Goal: Task Accomplishment & Management: Use online tool/utility

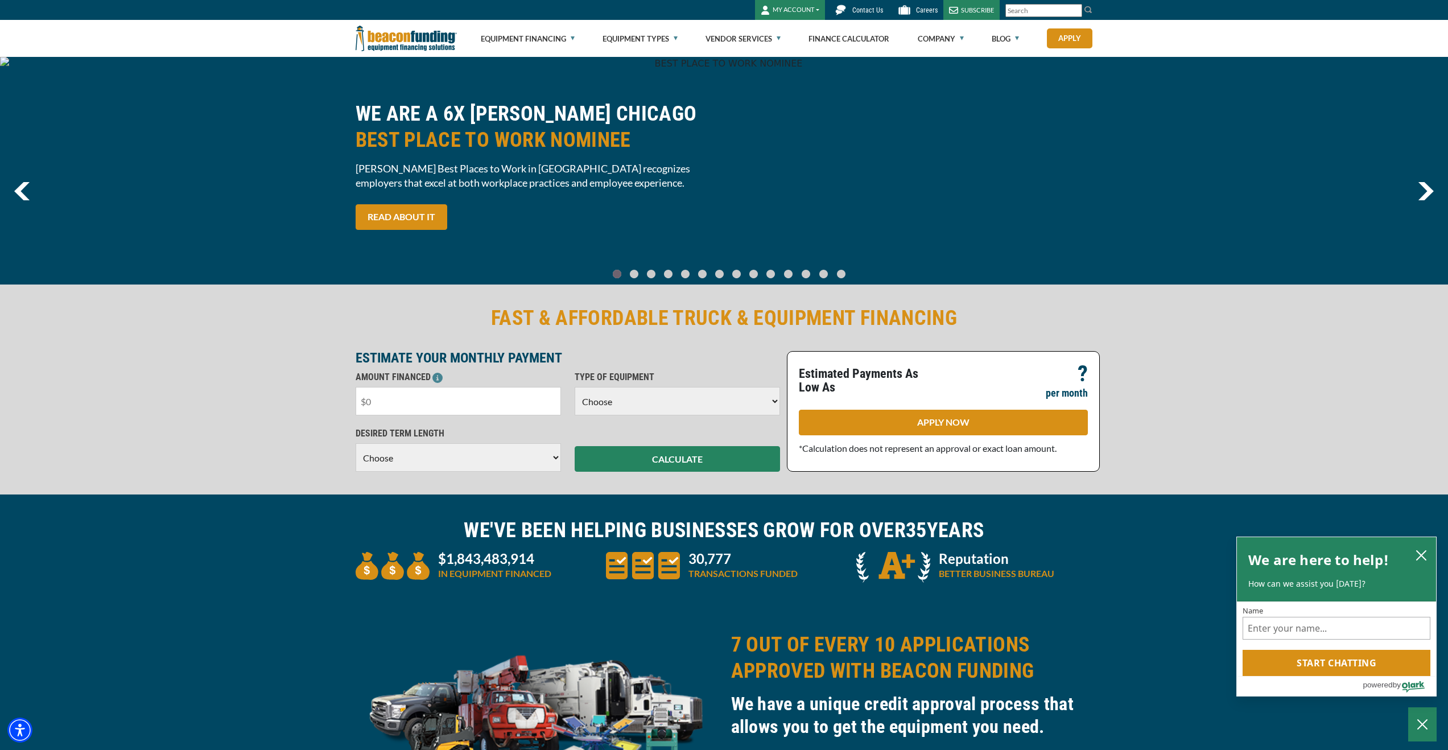
click at [444, 397] on input "text" at bounding box center [458, 401] width 205 height 28
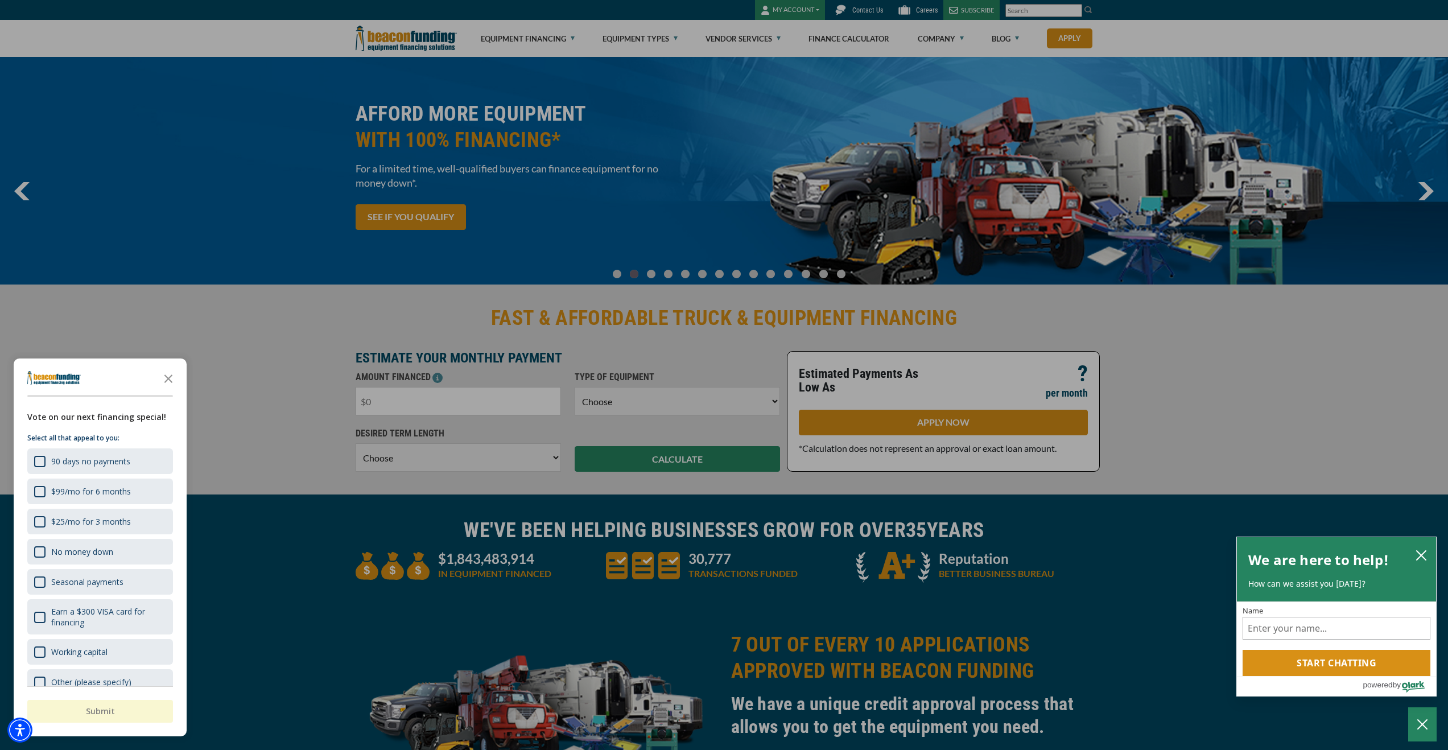
type input "$8"
click at [171, 377] on icon "Close the survey" at bounding box center [168, 377] width 23 height 23
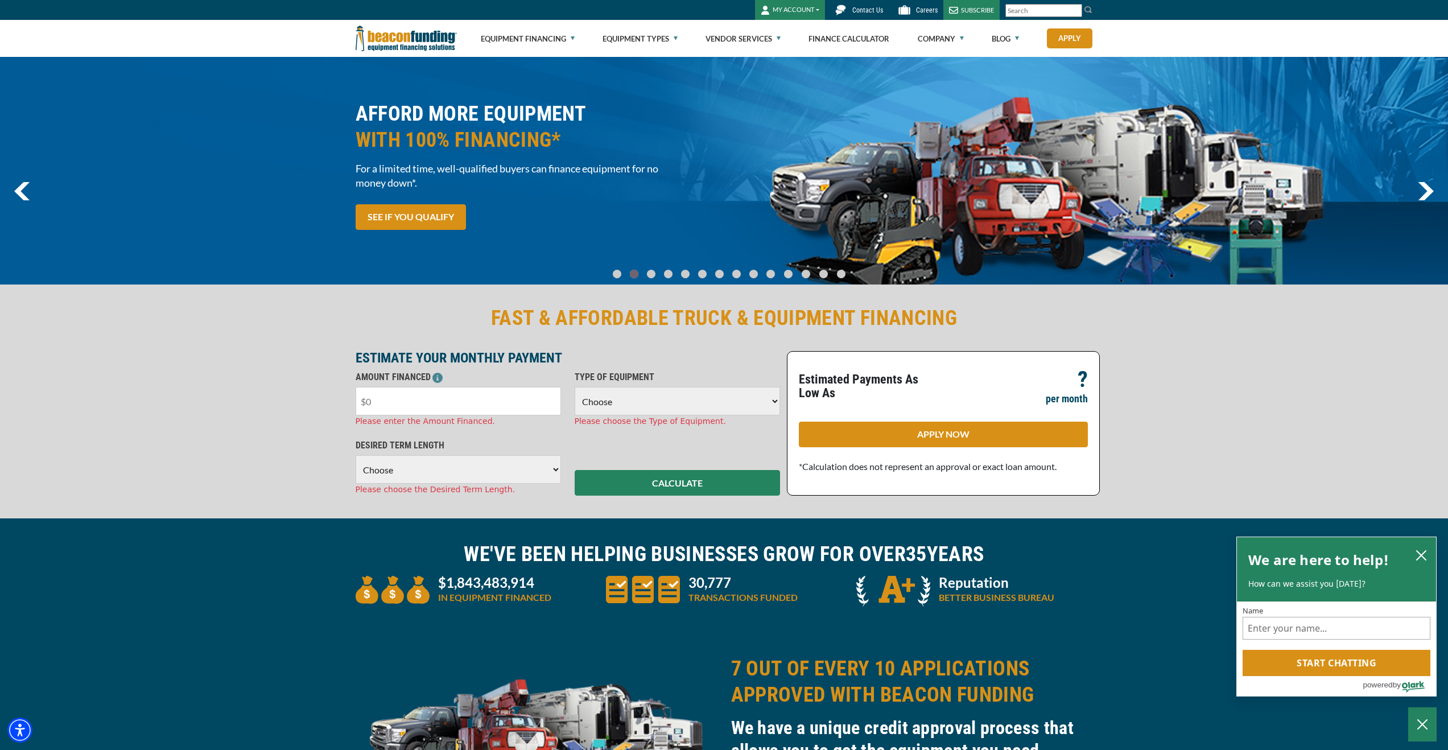
click at [384, 391] on input "text" at bounding box center [458, 401] width 205 height 28
click at [385, 394] on input "text" at bounding box center [458, 401] width 205 height 28
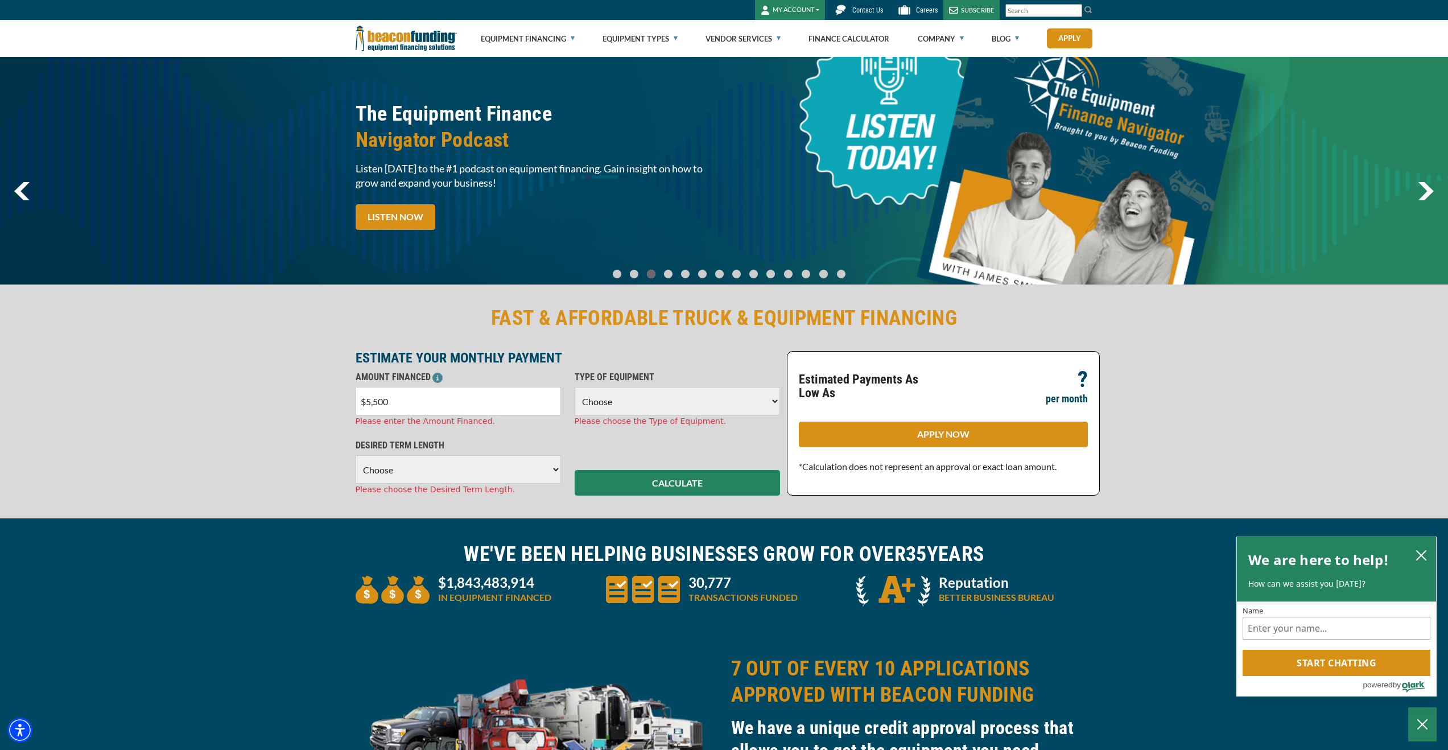
type input "$55,000"
click at [586, 398] on select "Choose Backhoe Boom/Bucket Truck Chipper Commercial Mower Crane DTG/DTF Printin…" at bounding box center [677, 401] width 205 height 28
select select "5"
click at [575, 387] on select "Choose Backhoe Boom/Bucket Truck Chipper Commercial Mower Crane DTG/DTF Printin…" at bounding box center [677, 401] width 205 height 28
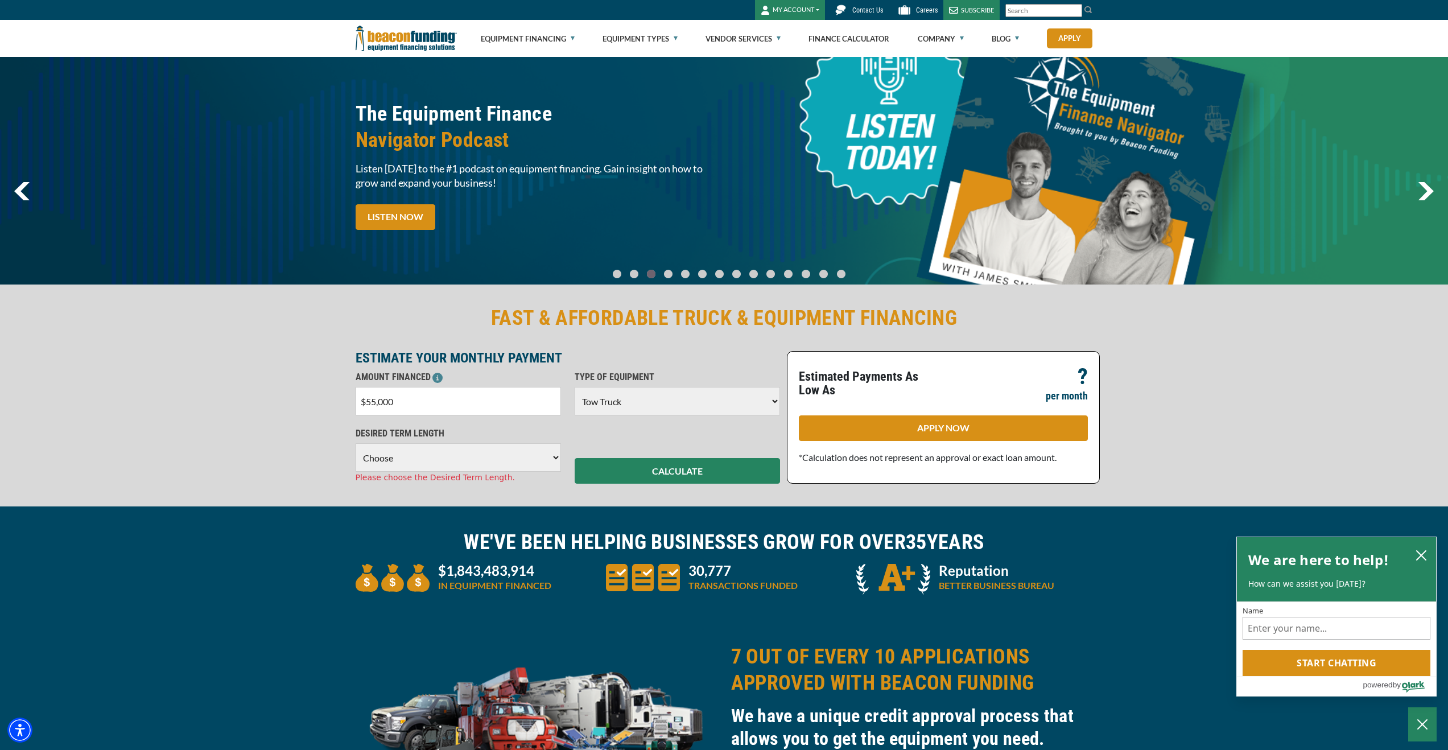
click at [474, 466] on select "Choose 36 Months 48 Months 60 Months" at bounding box center [458, 457] width 205 height 28
select select "36"
click at [356, 443] on select "Choose 36 Months 48 Months 60 Months" at bounding box center [458, 457] width 205 height 28
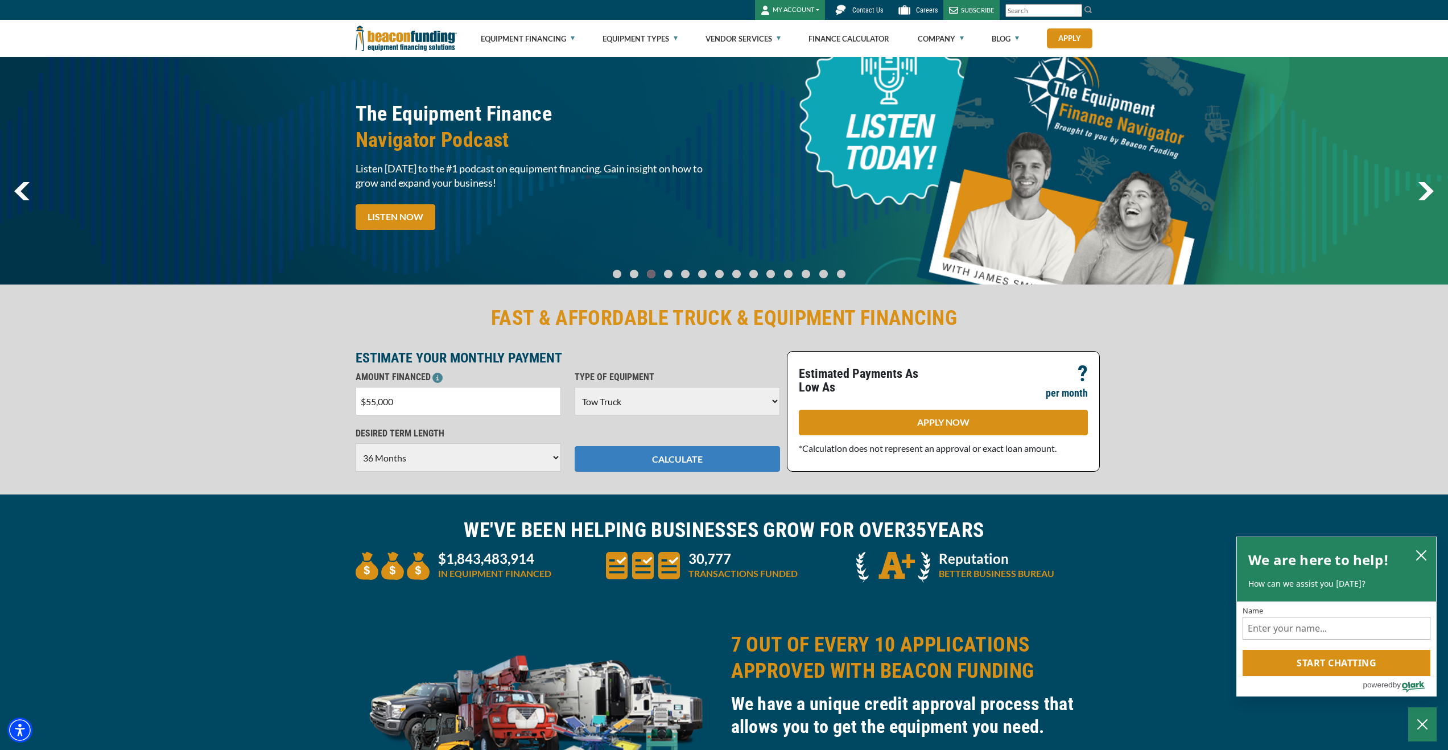
click at [686, 462] on button "CALCULATE" at bounding box center [677, 459] width 205 height 26
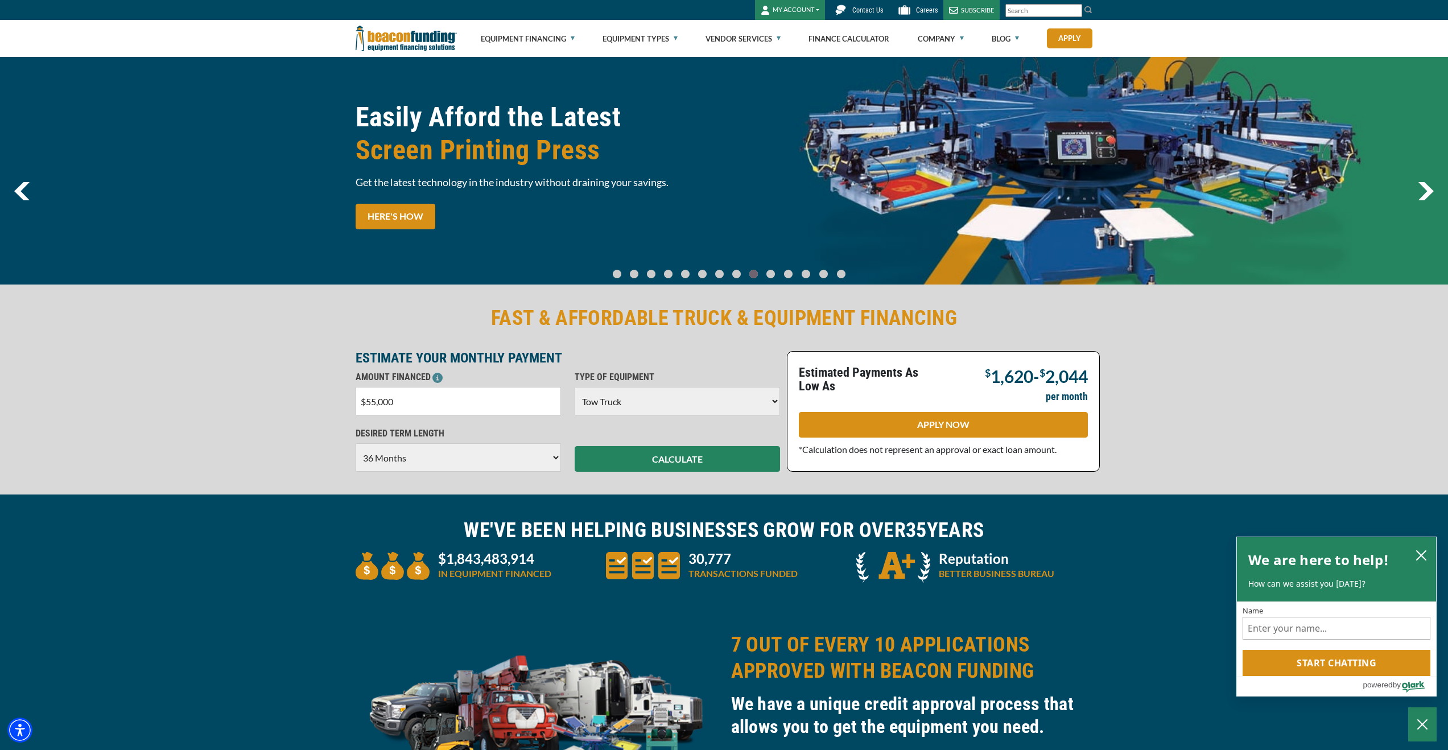
click at [366, 399] on input "$55,000" at bounding box center [458, 401] width 205 height 28
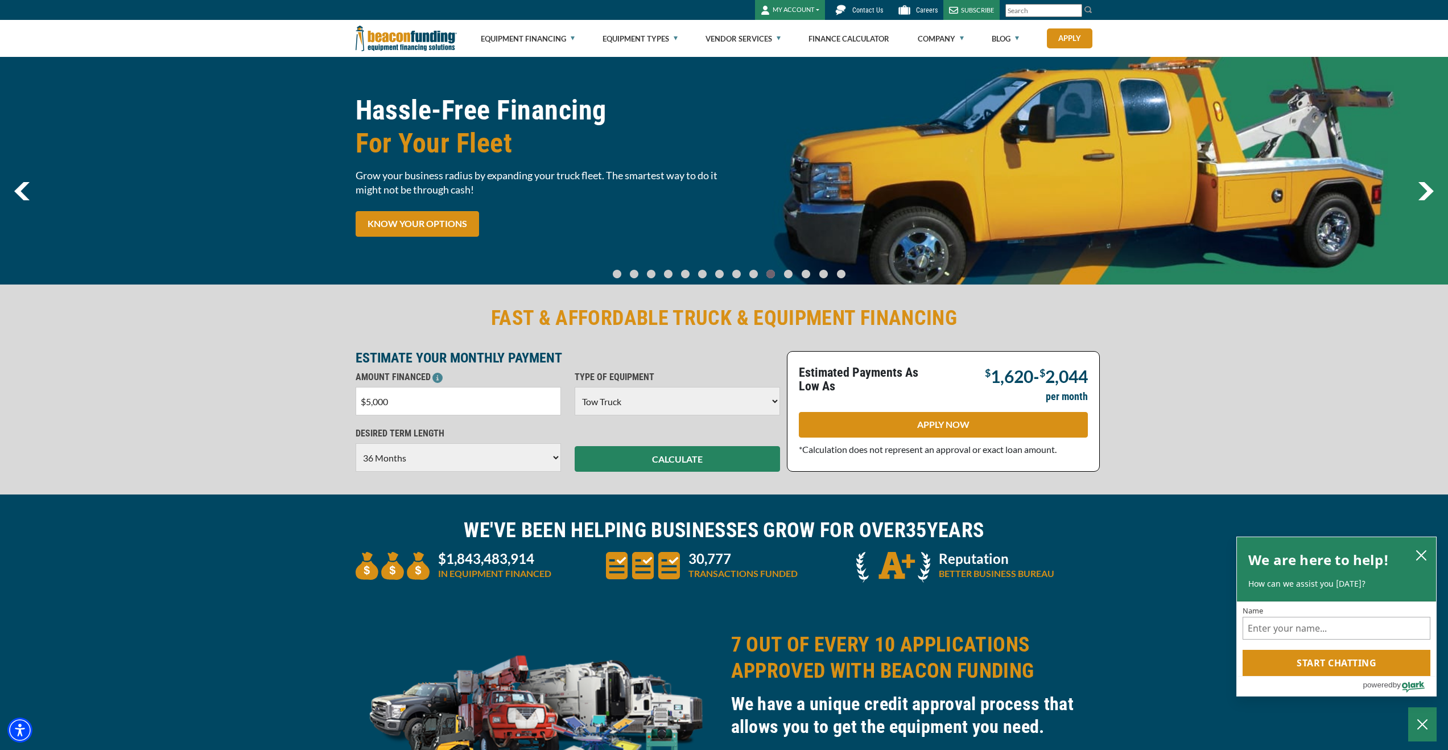
type input "$50,000"
click at [625, 443] on div "CALCULATE" at bounding box center [677, 449] width 219 height 45
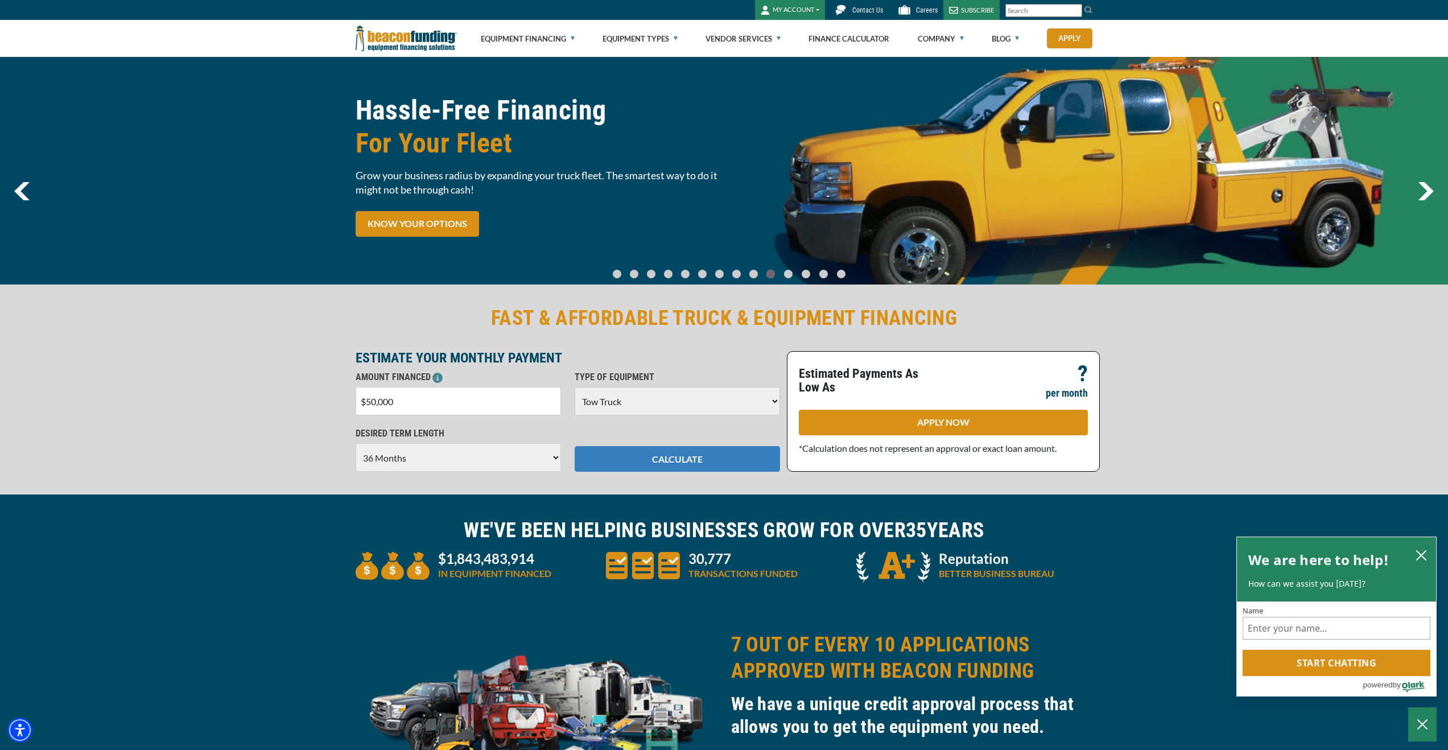
click at [627, 454] on button "CALCULATE" at bounding box center [677, 459] width 205 height 26
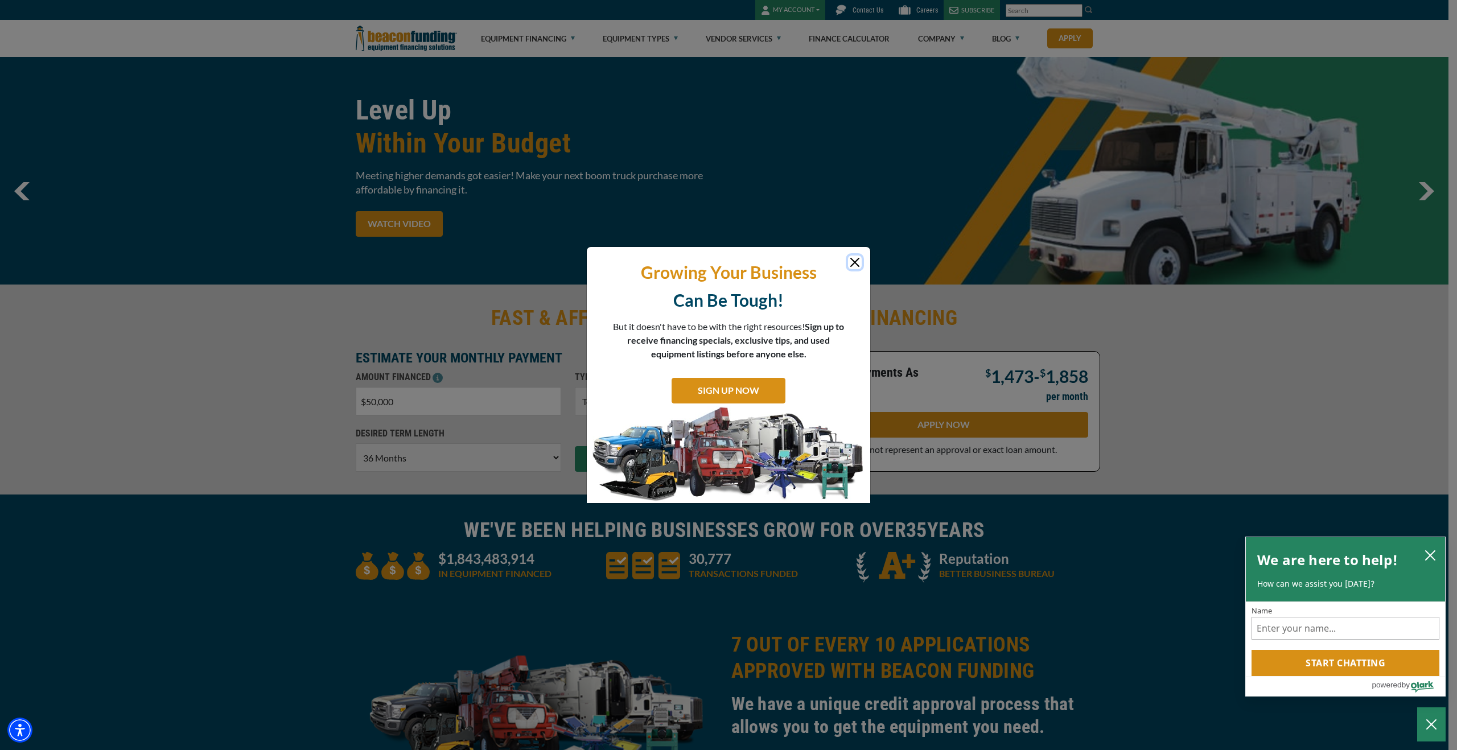
click at [854, 262] on button "Close" at bounding box center [855, 262] width 14 height 14
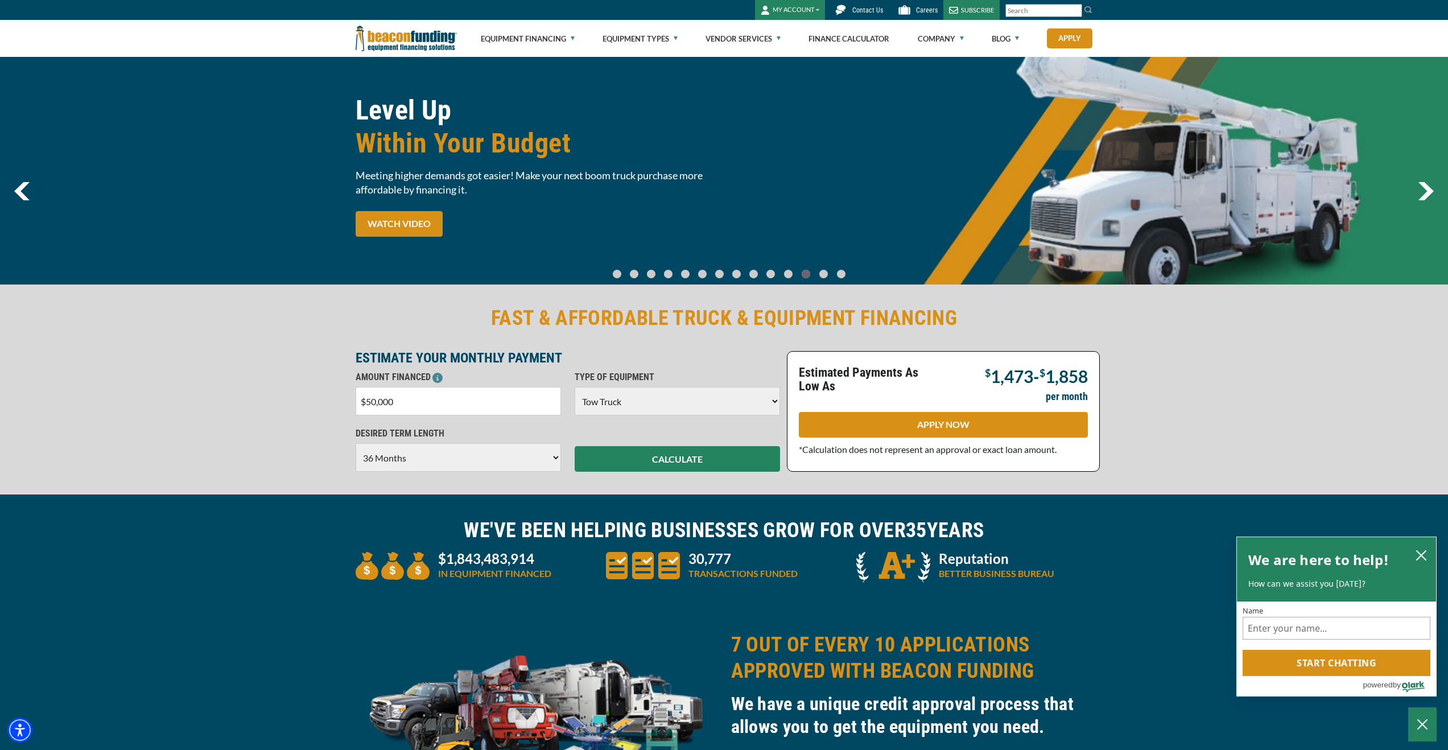
click at [372, 42] on img at bounding box center [406, 38] width 101 height 37
